Goal: Use online tool/utility: Use online tool/utility

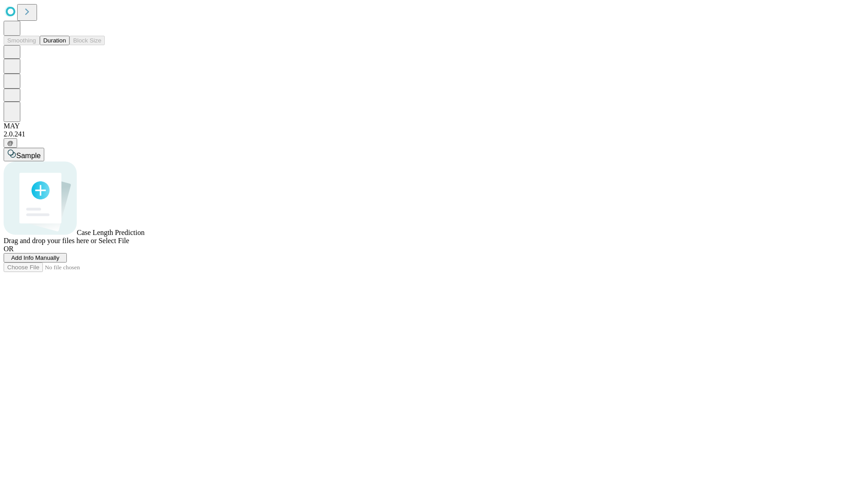
click at [66, 45] on button "Duration" at bounding box center [55, 40] width 30 height 9
click at [129, 244] on span "Select File" at bounding box center [113, 241] width 31 height 8
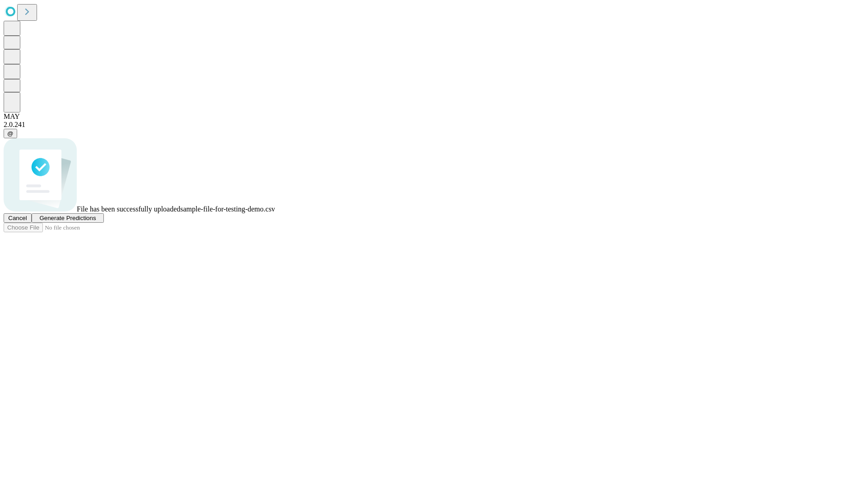
click at [96, 221] on span "Generate Predictions" at bounding box center [67, 218] width 56 height 7
